Goal: Transaction & Acquisition: Purchase product/service

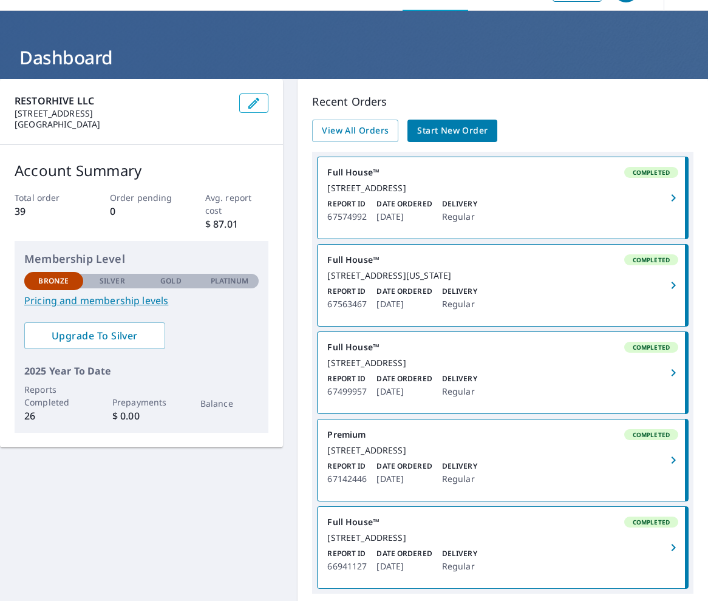
scroll to position [35, 0]
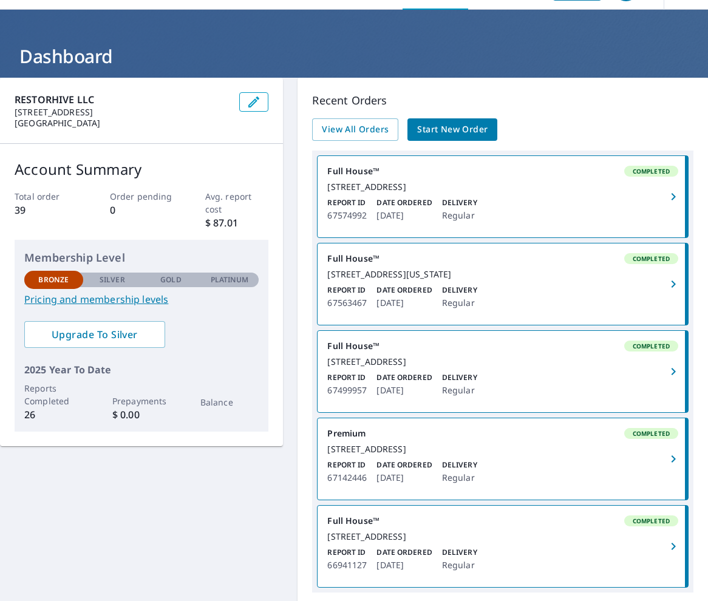
click at [484, 133] on span "Start New Order" at bounding box center [452, 129] width 70 height 15
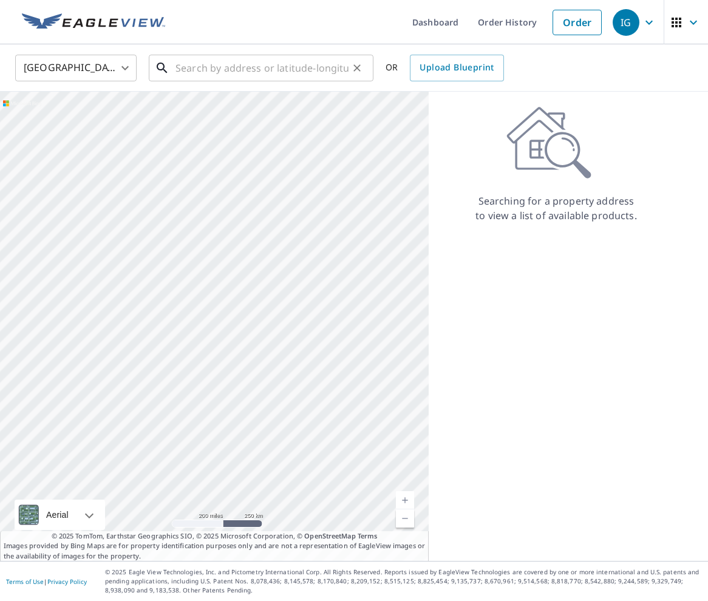
click at [245, 67] on input "text" at bounding box center [261, 68] width 173 height 34
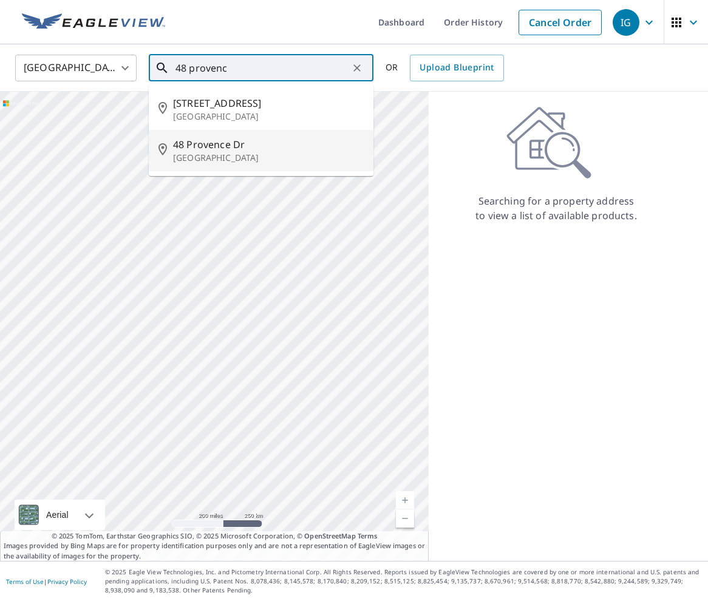
click at [212, 164] on li "[STREET_ADDRESS]" at bounding box center [261, 150] width 225 height 41
type input "[STREET_ADDRESS]"
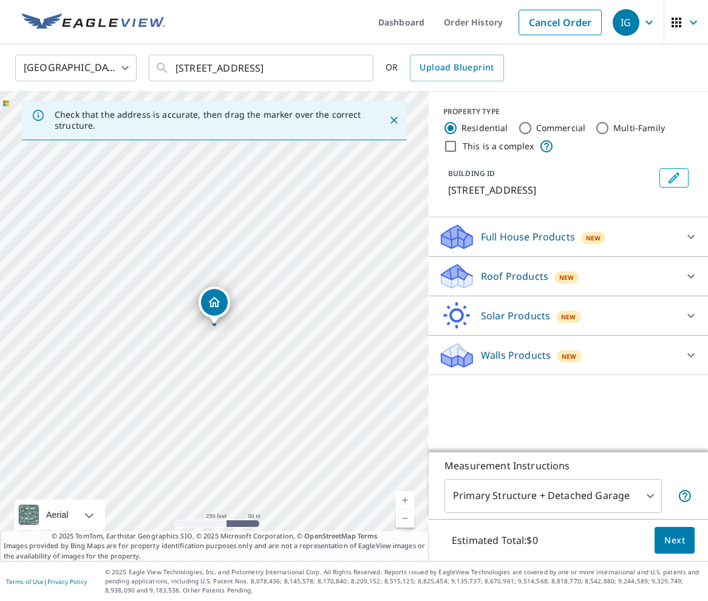
click at [674, 245] on div "Full House Products New" at bounding box center [557, 237] width 238 height 29
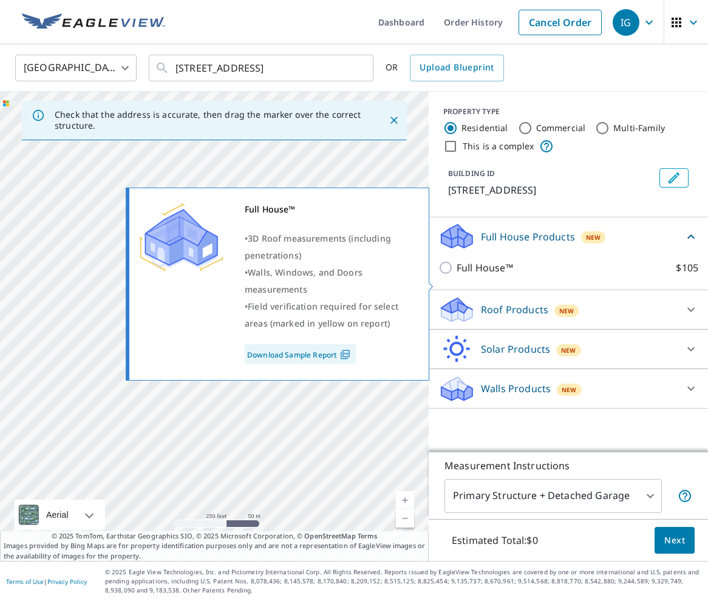
click at [449, 275] on input "Full House™ $105" at bounding box center [447, 267] width 18 height 15
checkbox input "true"
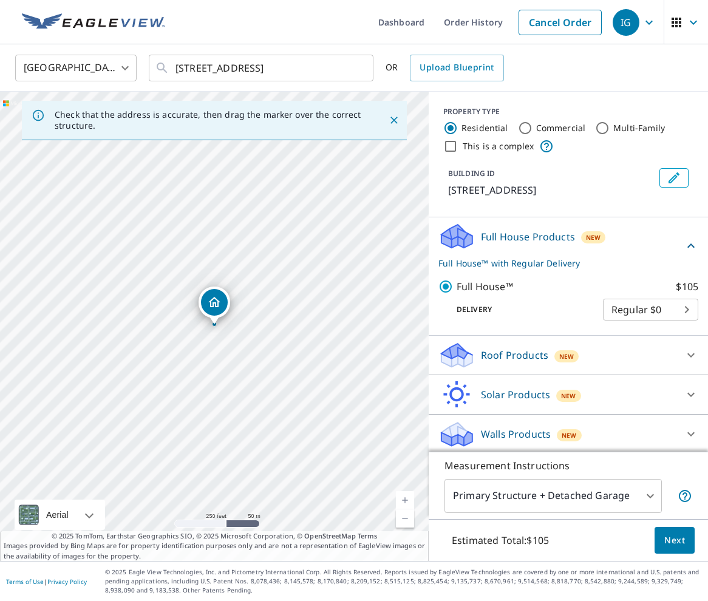
click at [680, 544] on span "Next" at bounding box center [674, 540] width 21 height 15
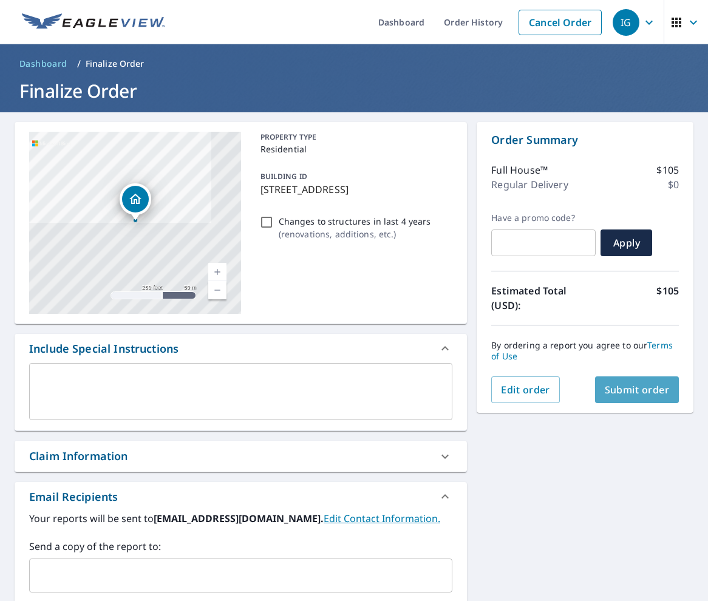
click at [637, 387] on span "Submit order" at bounding box center [636, 389] width 65 height 13
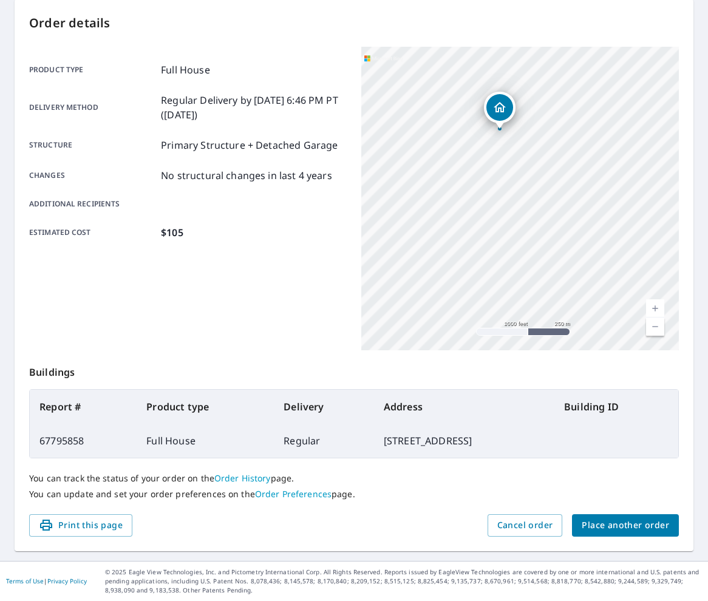
scroll to position [122, 0]
click at [629, 519] on span "Place another order" at bounding box center [624, 525] width 87 height 15
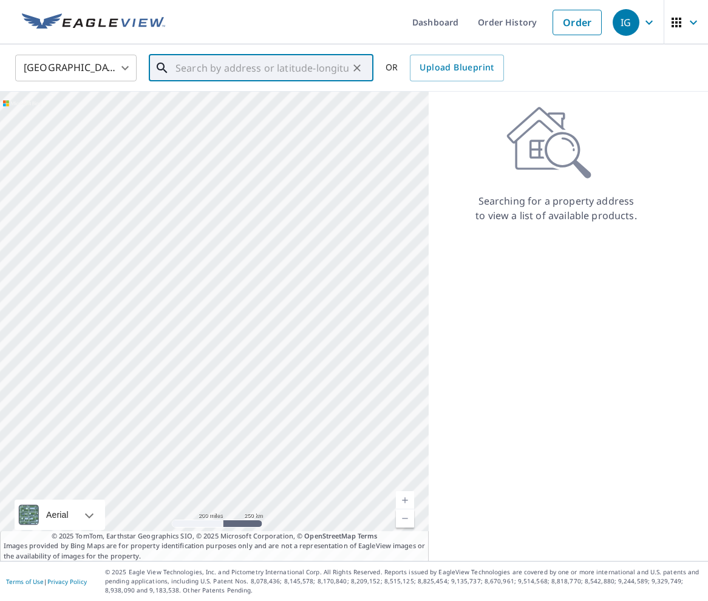
click at [238, 72] on input "text" at bounding box center [261, 68] width 173 height 34
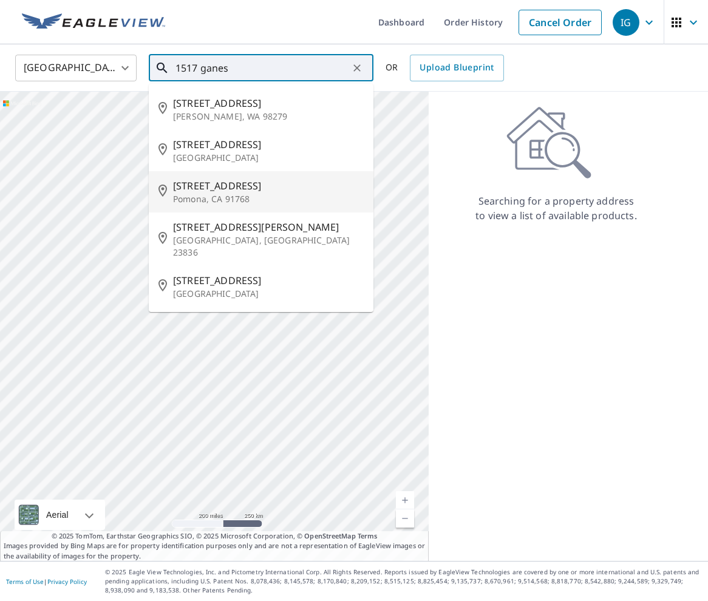
click at [245, 68] on input "1517 ganes" at bounding box center [261, 68] width 173 height 34
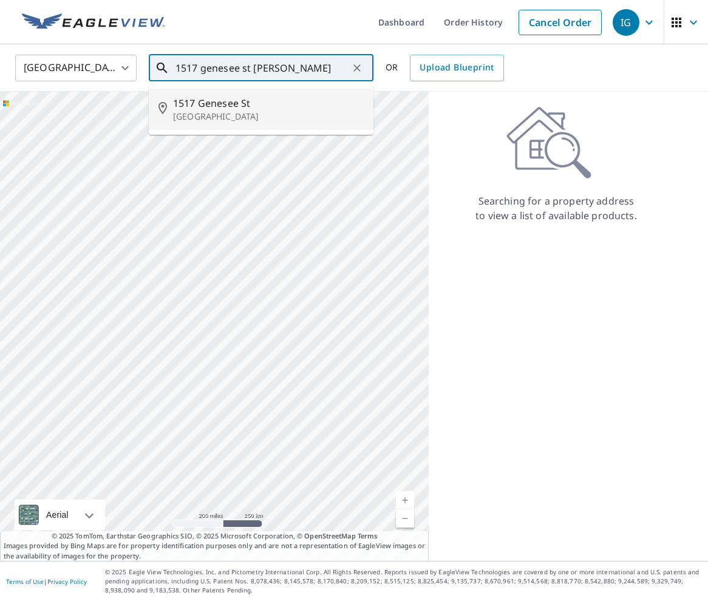
click at [266, 106] on span "1517 Genesee St" at bounding box center [268, 103] width 191 height 15
type input "[STREET_ADDRESS]"
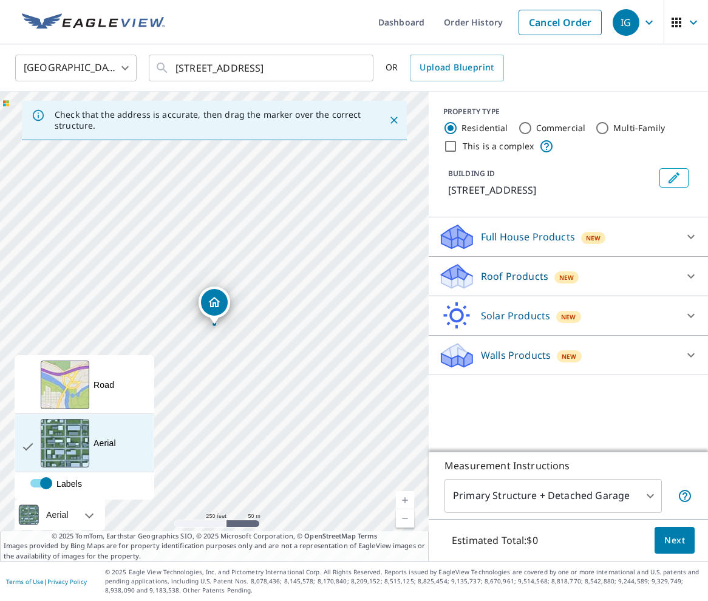
scroll to position [1, 0]
click at [73, 431] on div "View aerial and more..." at bounding box center [65, 443] width 49 height 49
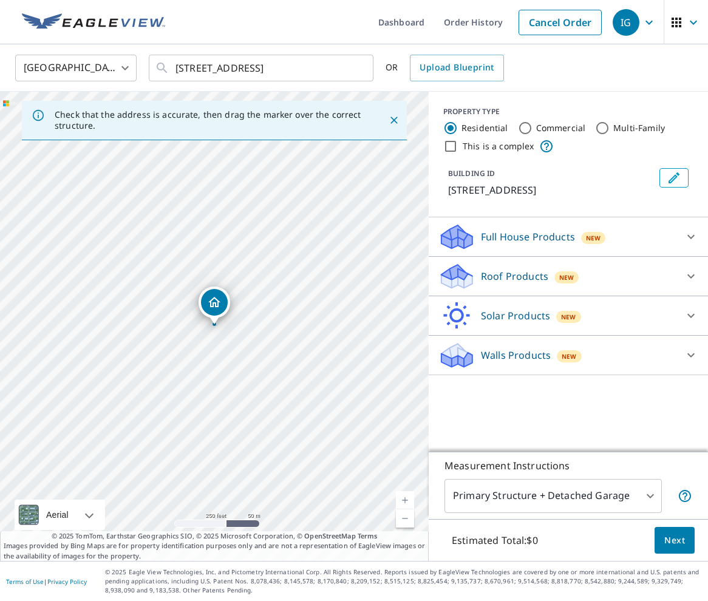
scroll to position [0, 0]
click at [402, 498] on link "Current Level 17, Zoom In" at bounding box center [405, 500] width 18 height 18
click at [402, 498] on link "Current Level 18, Zoom In" at bounding box center [405, 500] width 18 height 18
click at [404, 498] on link "Current Level 19, Zoom In" at bounding box center [405, 500] width 18 height 18
click at [404, 498] on link "Current Level 20, Zoom In Disabled" at bounding box center [405, 500] width 18 height 18
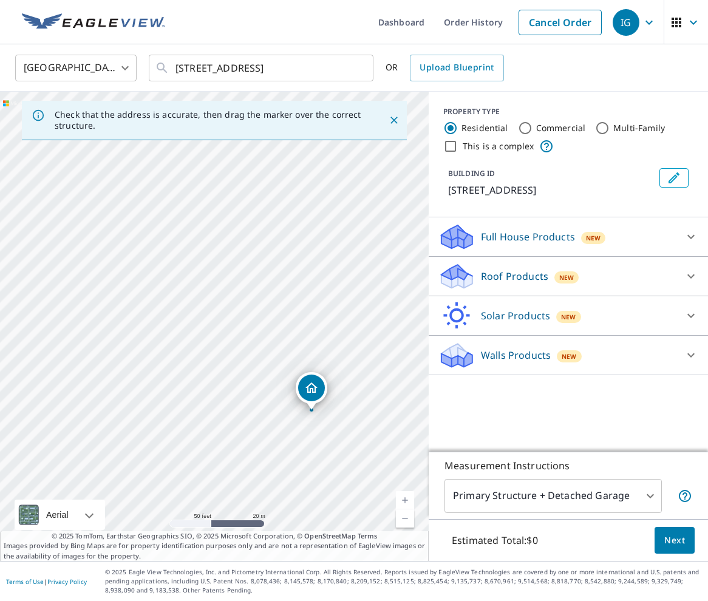
click at [408, 498] on link "Current Level 19, Zoom In" at bounding box center [405, 500] width 18 height 18
click at [408, 496] on link "Current Level 19, Zoom In" at bounding box center [405, 500] width 18 height 18
drag, startPoint x: 385, startPoint y: 415, endPoint x: 178, endPoint y: 229, distance: 278.9
click at [178, 229] on div "[STREET_ADDRESS]" at bounding box center [214, 326] width 428 height 469
drag, startPoint x: 259, startPoint y: 301, endPoint x: 282, endPoint y: 290, distance: 25.0
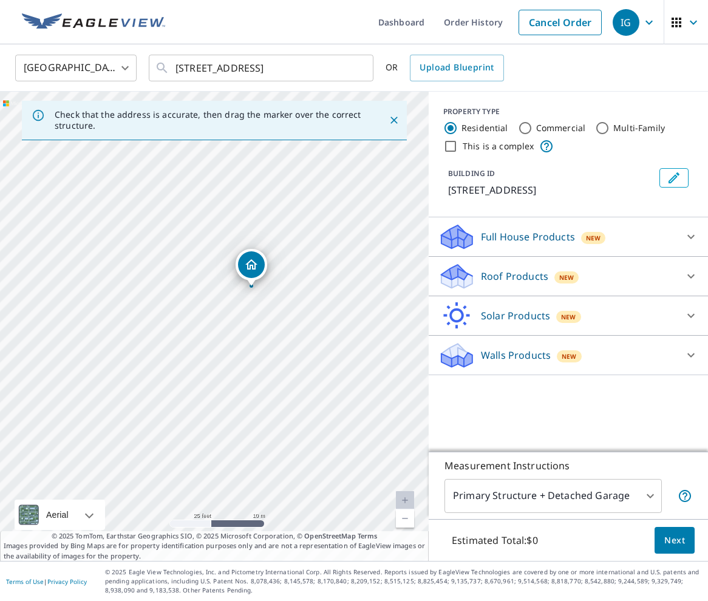
click at [282, 290] on div "[STREET_ADDRESS]" at bounding box center [214, 326] width 428 height 469
click at [681, 241] on div at bounding box center [690, 236] width 29 height 29
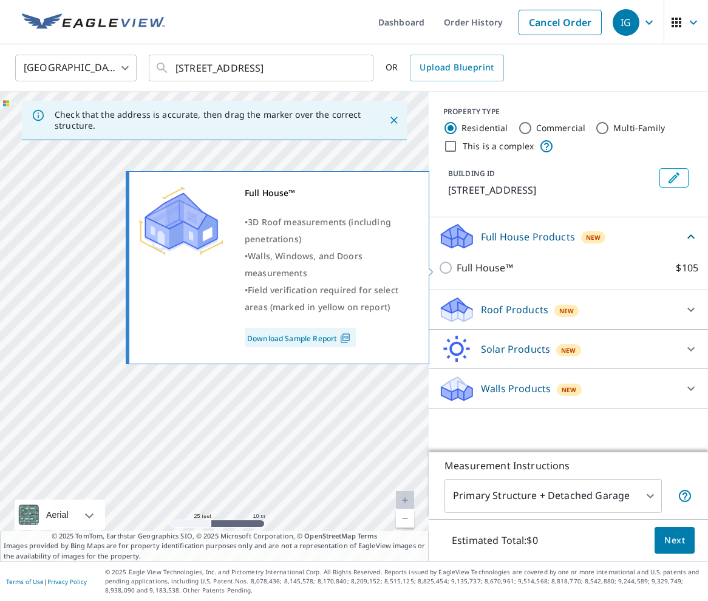
click at [447, 265] on input "Full House™ $105" at bounding box center [447, 267] width 18 height 15
checkbox input "true"
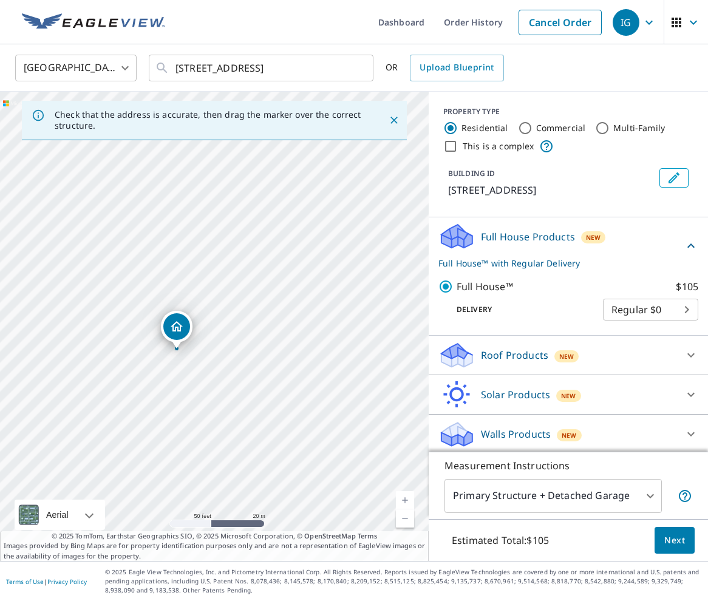
click at [684, 546] on button "Next" at bounding box center [674, 540] width 40 height 27
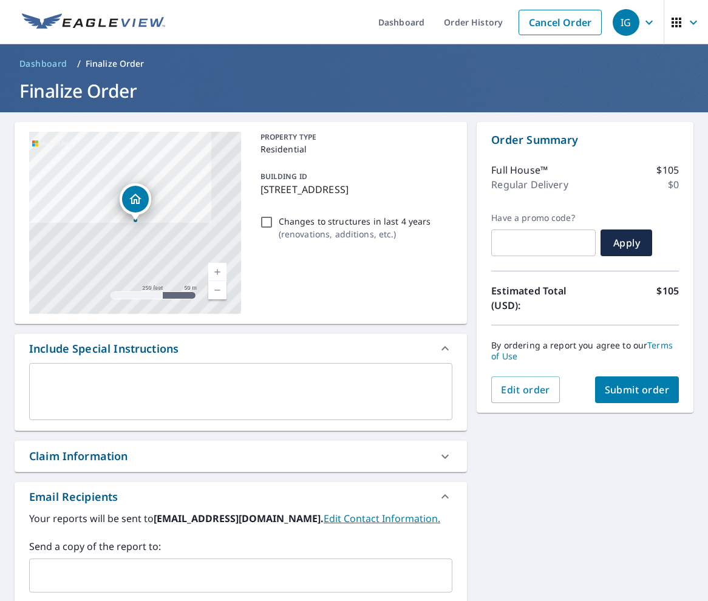
click at [617, 382] on button "Submit order" at bounding box center [637, 389] width 84 height 27
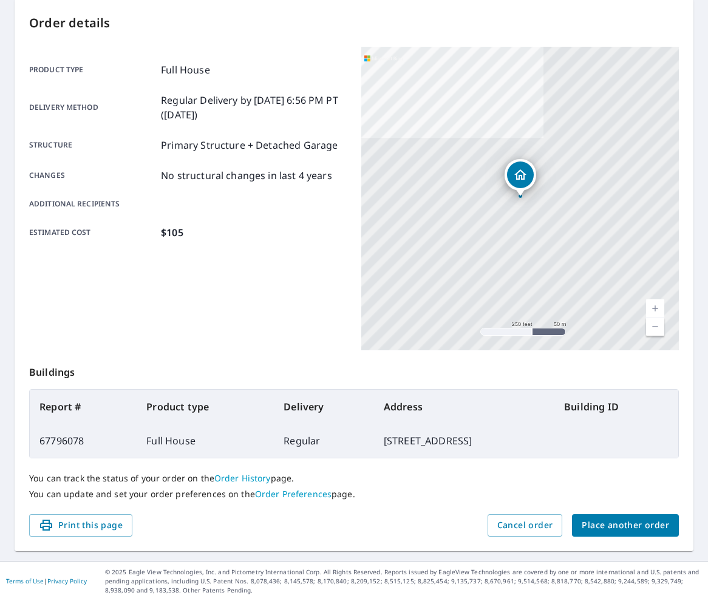
scroll to position [122, 0]
click at [638, 527] on span "Place another order" at bounding box center [624, 525] width 87 height 15
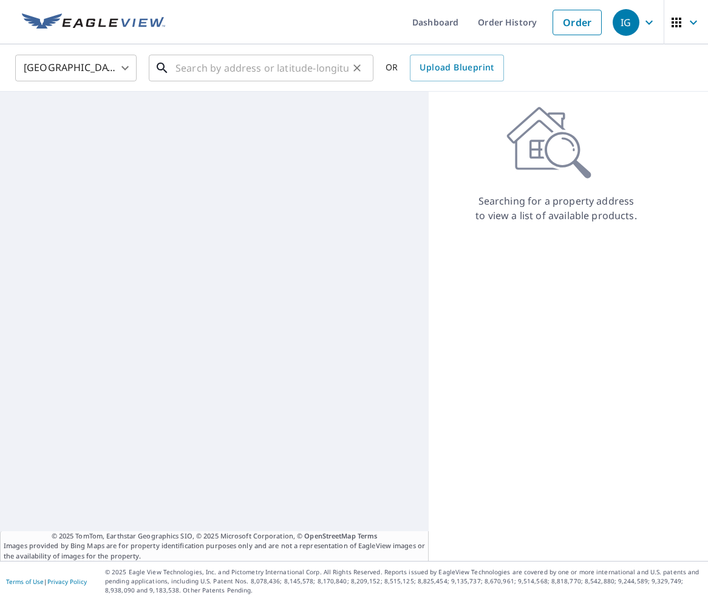
click at [242, 75] on input "text" at bounding box center [261, 68] width 173 height 34
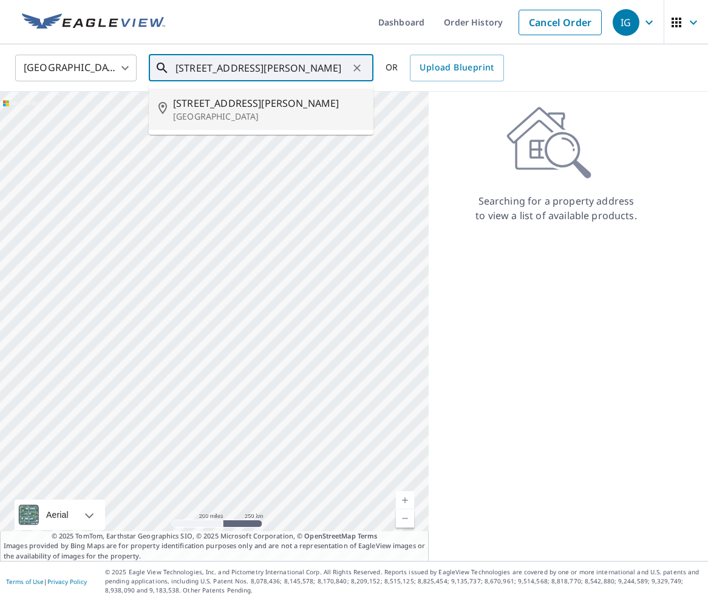
click at [268, 106] on span "[STREET_ADDRESS][PERSON_NAME]" at bounding box center [268, 103] width 191 height 15
type input "[STREET_ADDRESS][PERSON_NAME]"
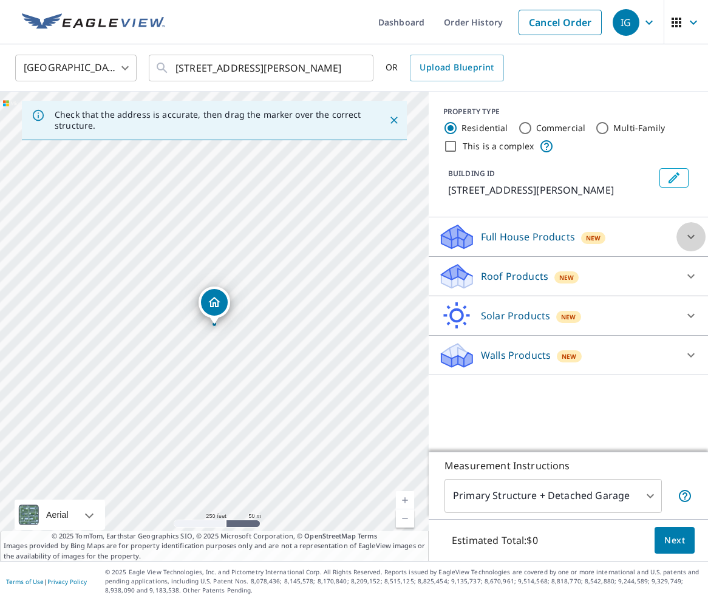
click at [700, 245] on div at bounding box center [690, 236] width 29 height 29
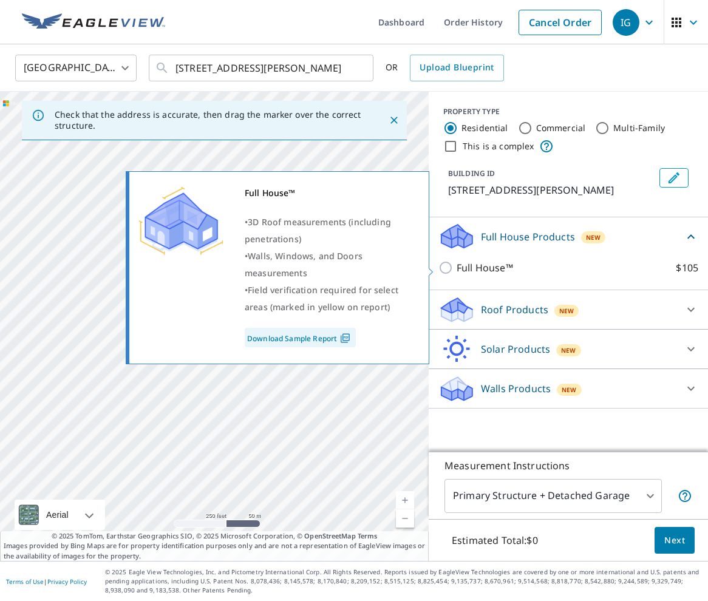
click at [468, 268] on p "Full House™" at bounding box center [484, 267] width 56 height 15
click at [456, 268] on input "Full House™ $105" at bounding box center [447, 267] width 18 height 15
checkbox input "true"
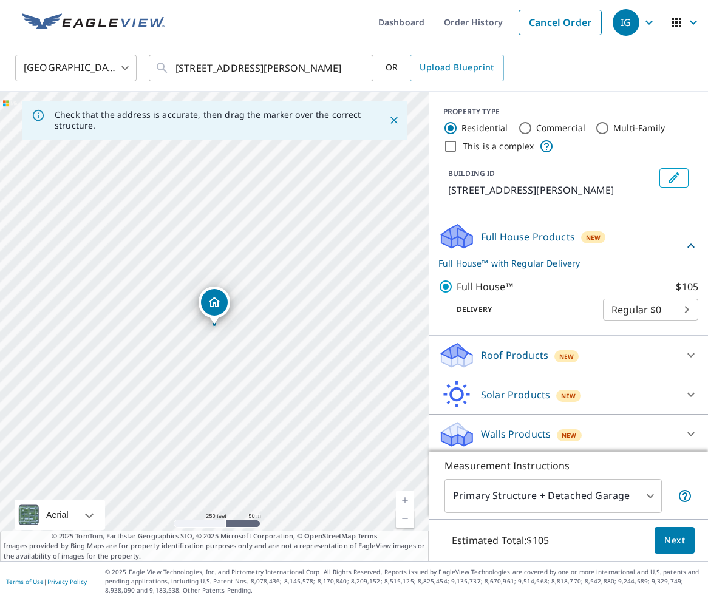
scroll to position [2, 0]
click at [686, 547] on button "Next" at bounding box center [674, 540] width 40 height 27
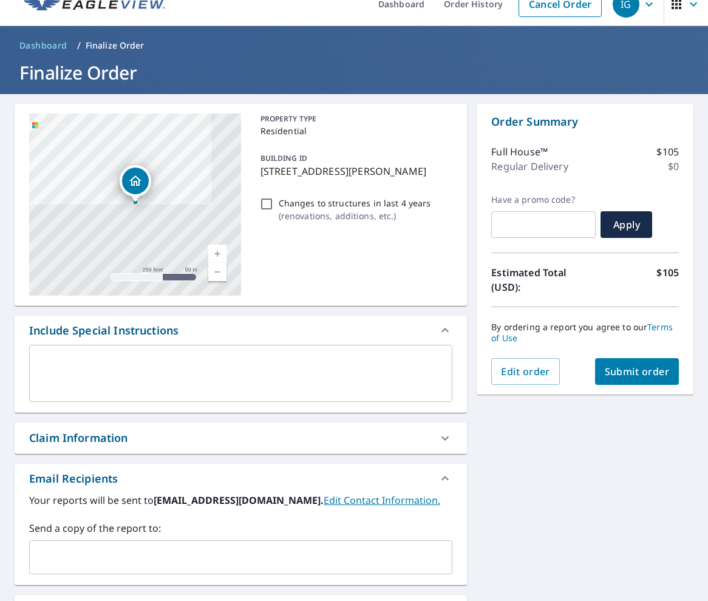
scroll to position [18, 0]
click at [656, 365] on span "Submit order" at bounding box center [636, 371] width 65 height 13
